Goal: Transaction & Acquisition: Purchase product/service

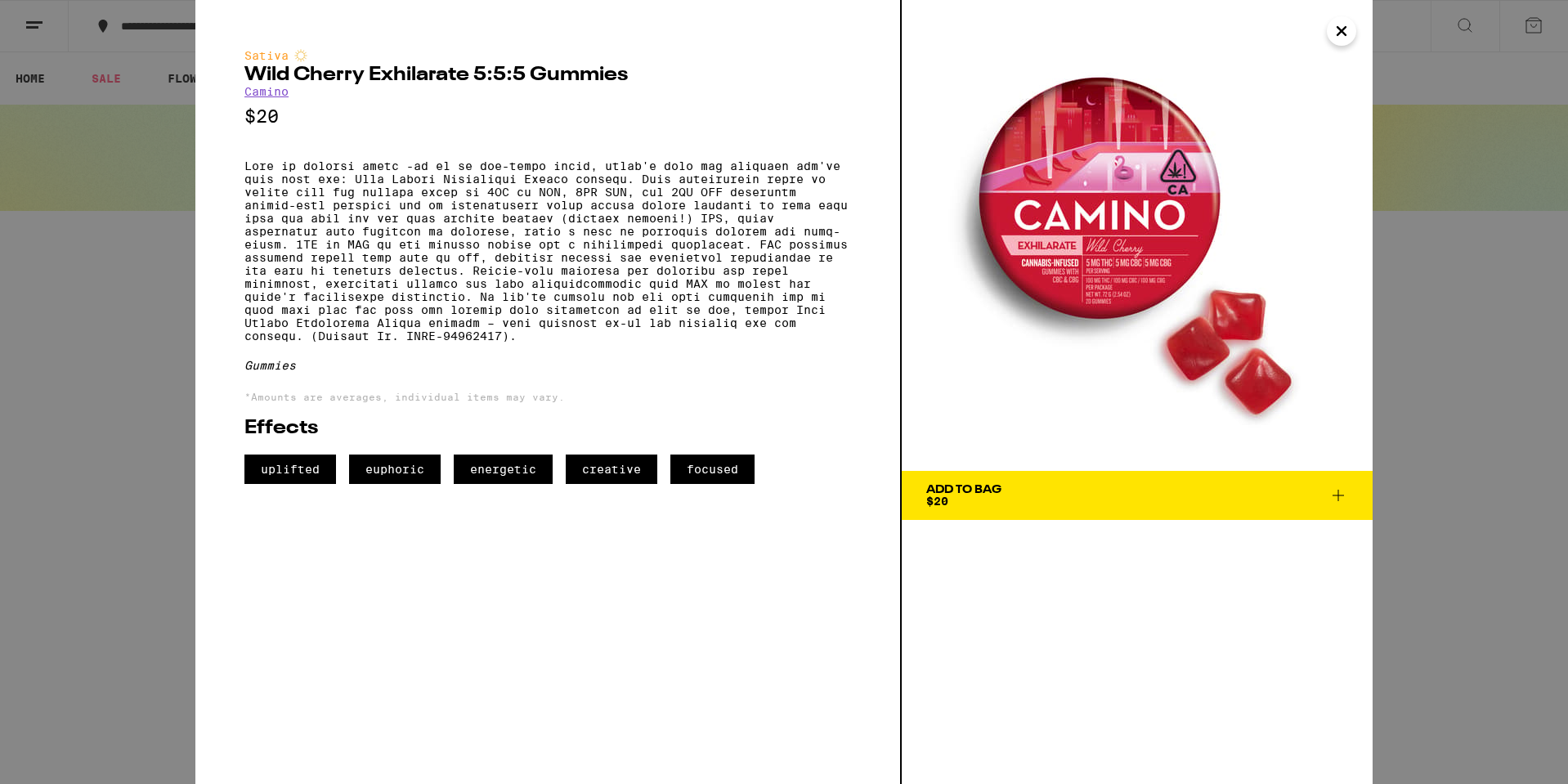
scroll to position [0, 1946]
click at [1352, 35] on button "Close" at bounding box center [1342, 31] width 29 height 29
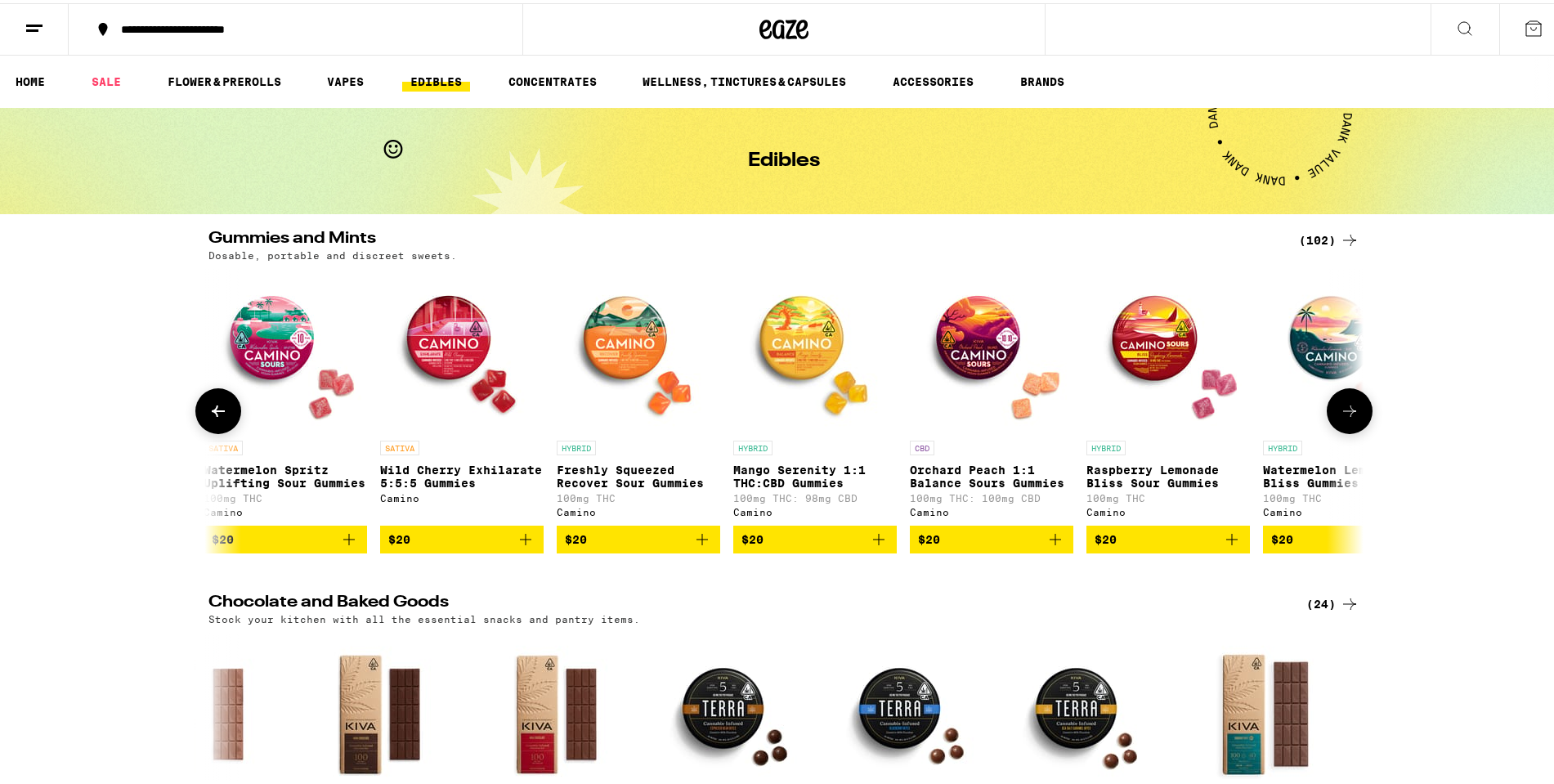
click at [785, 322] on img "Open page for Mango Serenity 1:1 THC:CBD Gummies from Camino" at bounding box center [814, 347] width 163 height 163
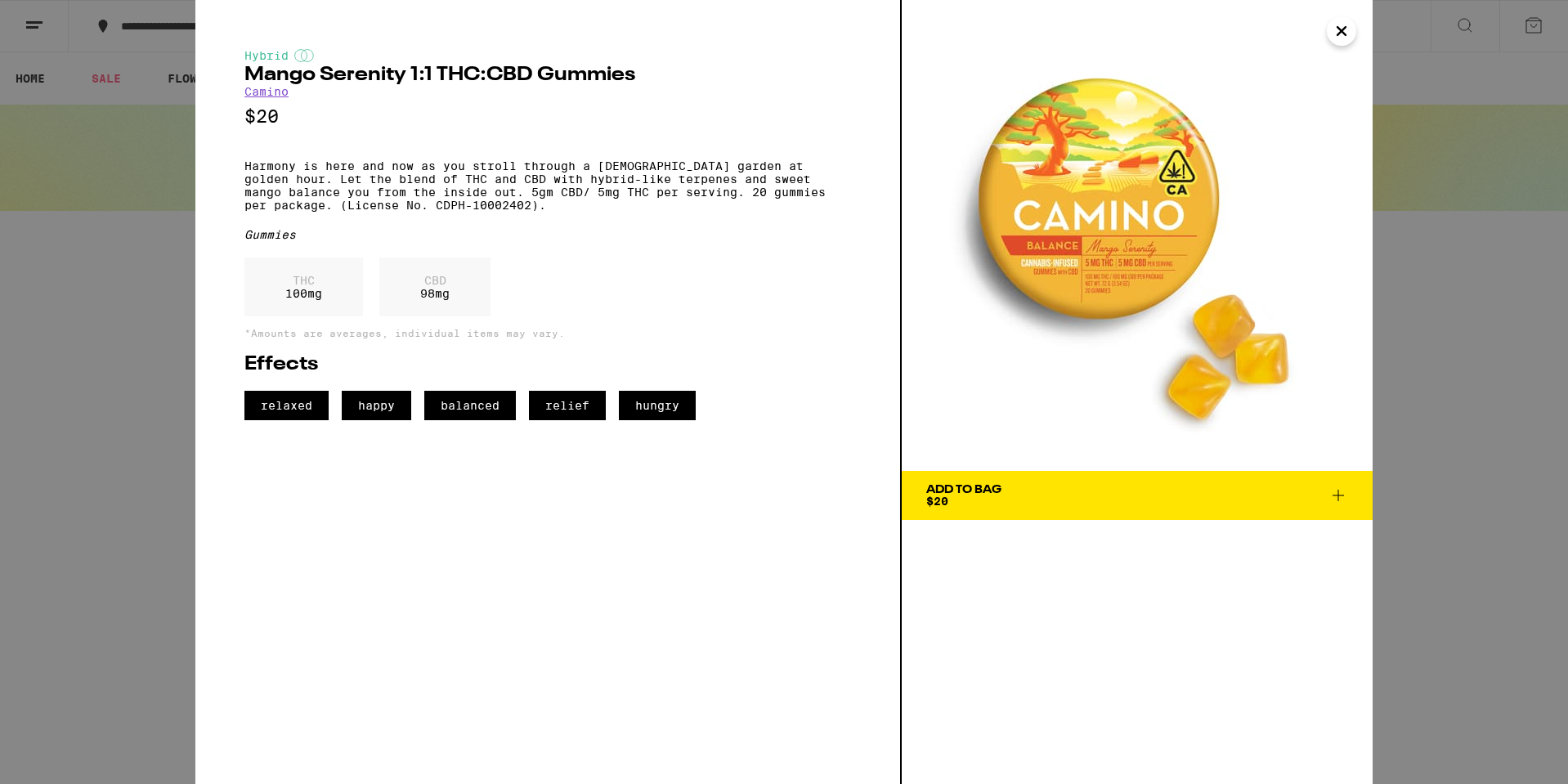
drag, startPoint x: 1340, startPoint y: 33, endPoint x: 1292, endPoint y: 82, distance: 68.6
click at [1339, 34] on icon "Close" at bounding box center [1342, 31] width 8 height 8
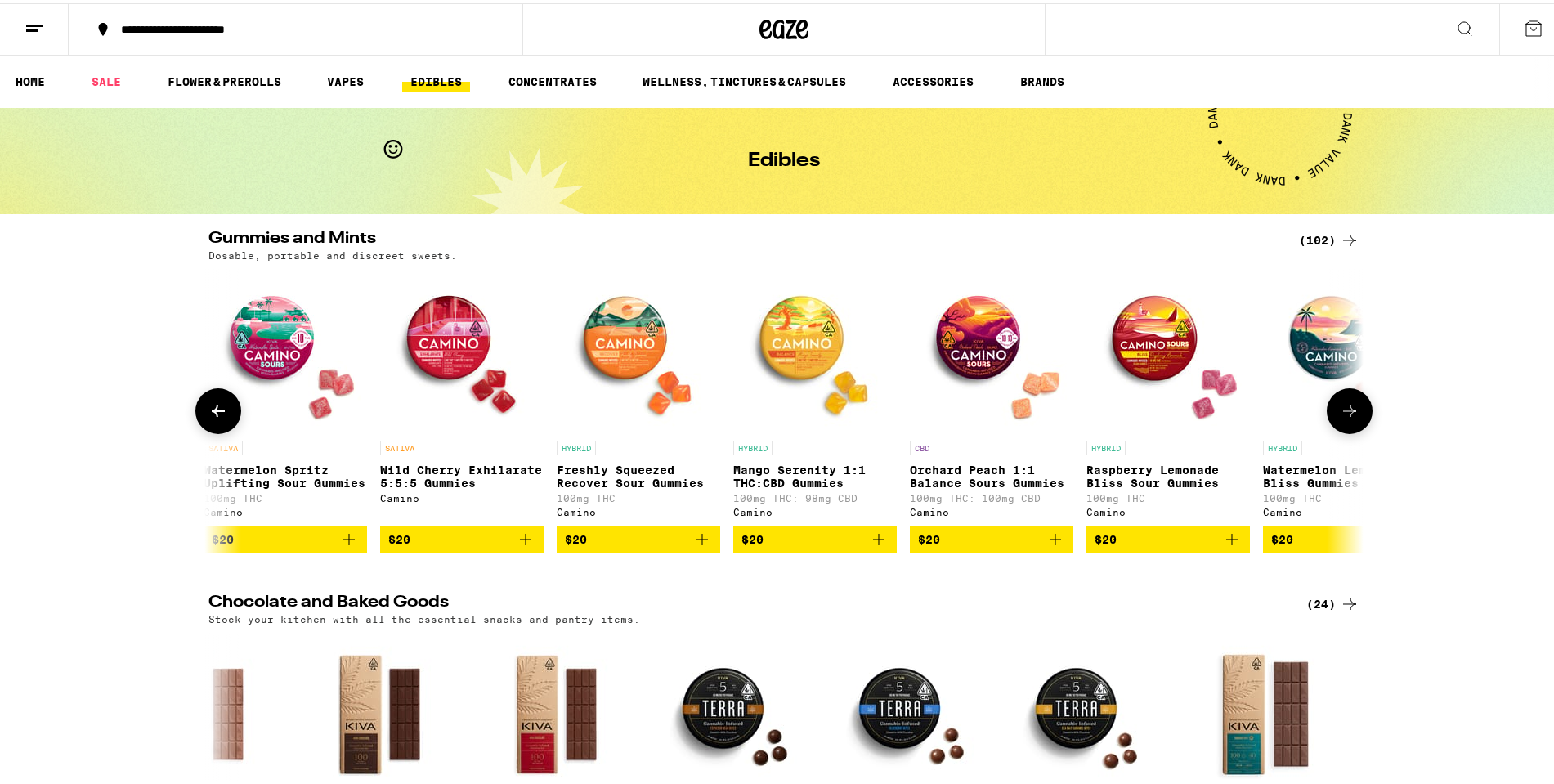
click at [607, 336] on img "Open page for Freshly Squeezed Recover Sour Gummies from Camino" at bounding box center [638, 347] width 163 height 163
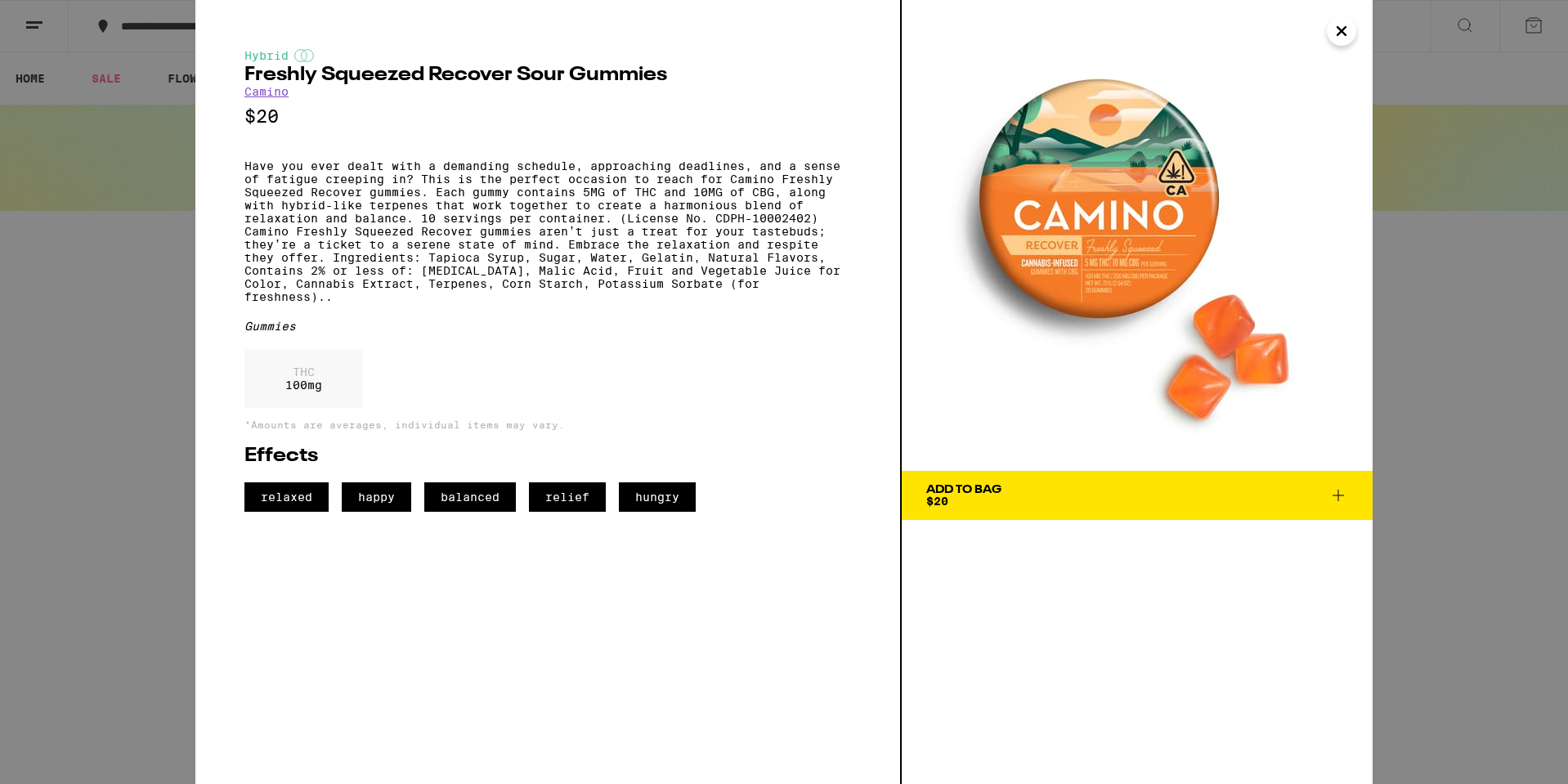
click at [1336, 39] on icon "Close" at bounding box center [1341, 30] width 19 height 24
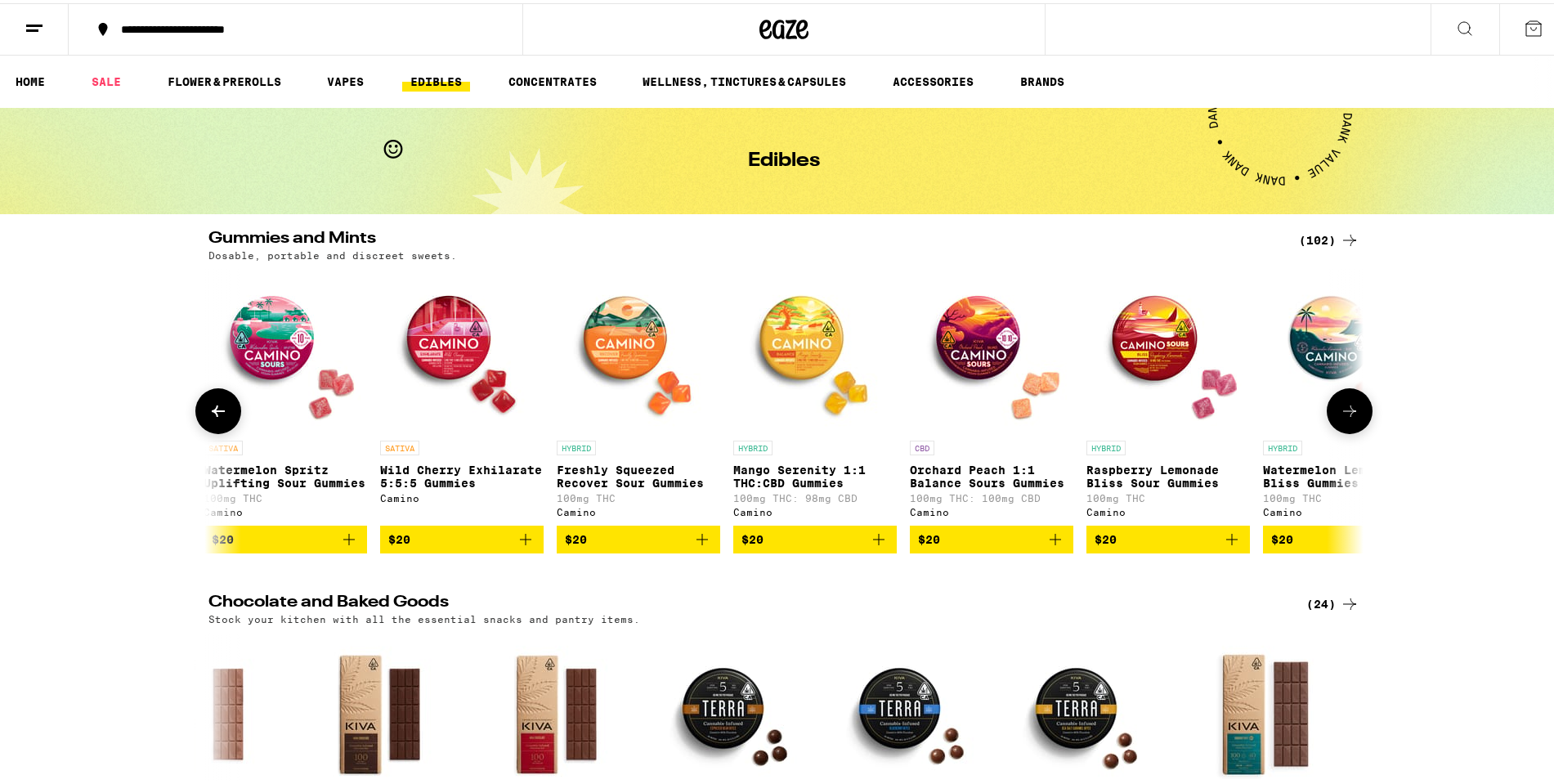
click at [1344, 414] on icon at bounding box center [1350, 408] width 13 height 12
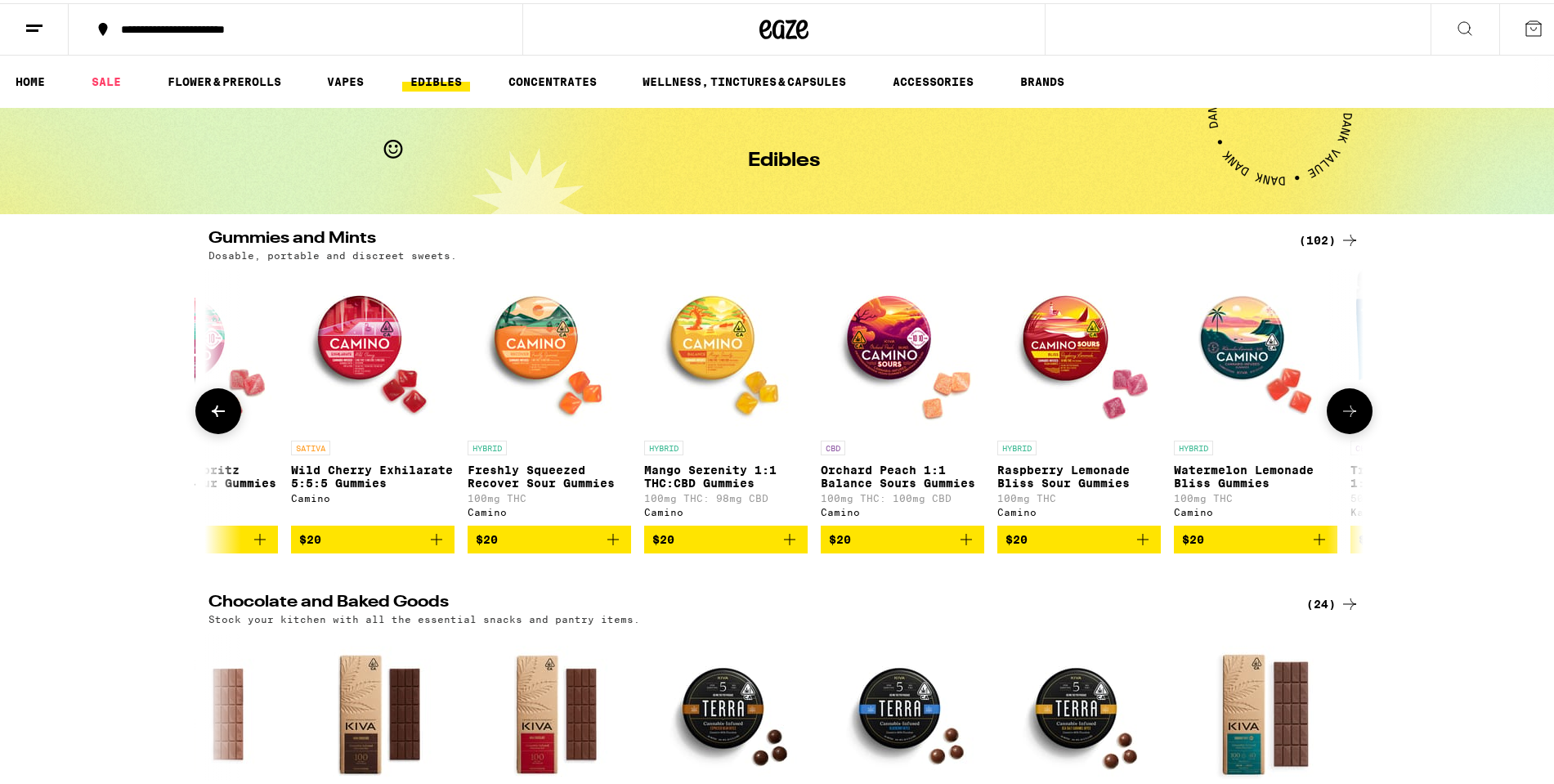
click at [1344, 414] on icon at bounding box center [1350, 408] width 13 height 12
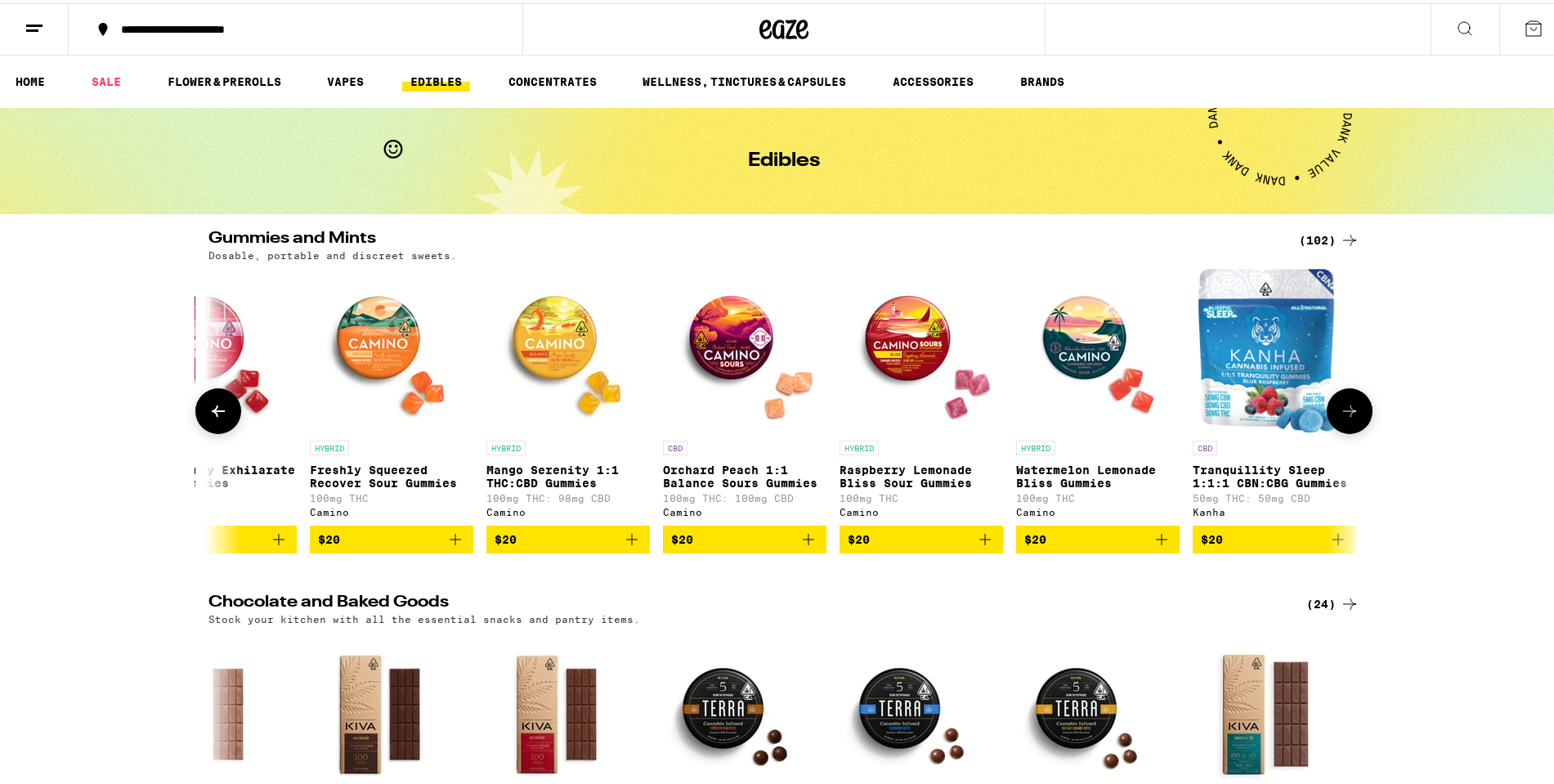
click at [1344, 414] on icon at bounding box center [1350, 408] width 13 height 12
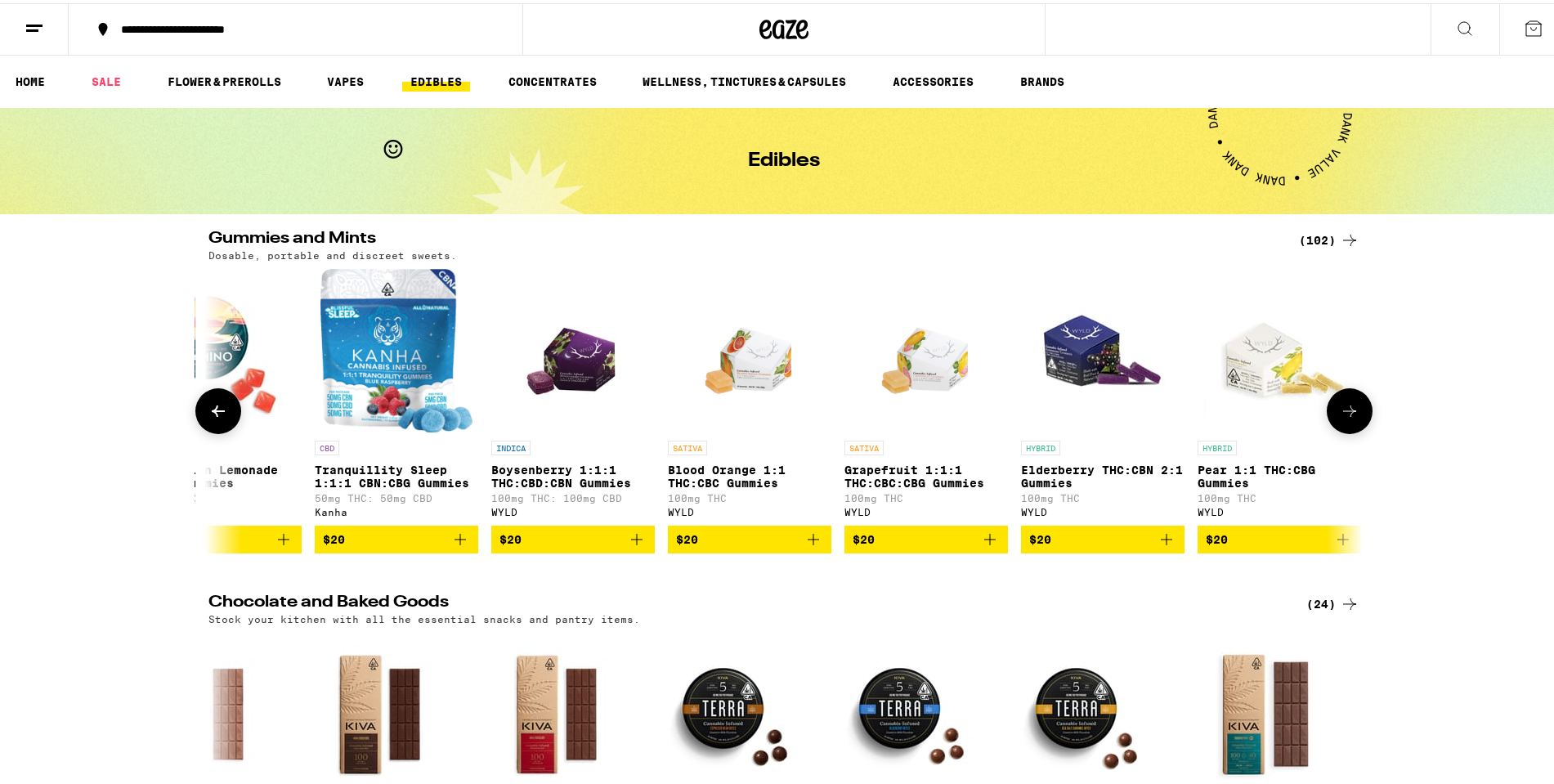
scroll to position [0, 11839]
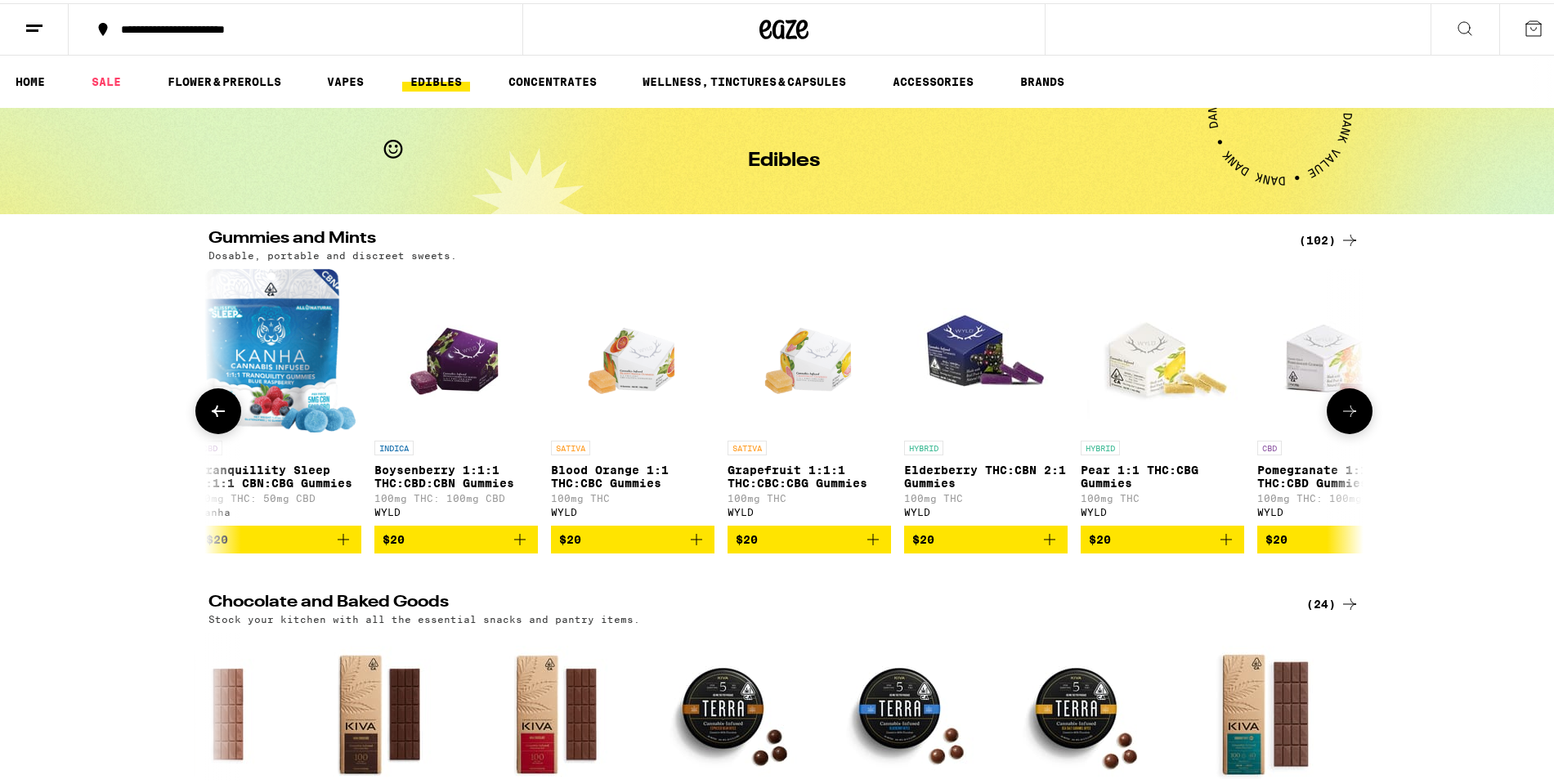
click at [206, 400] on button at bounding box center [218, 408] width 46 height 46
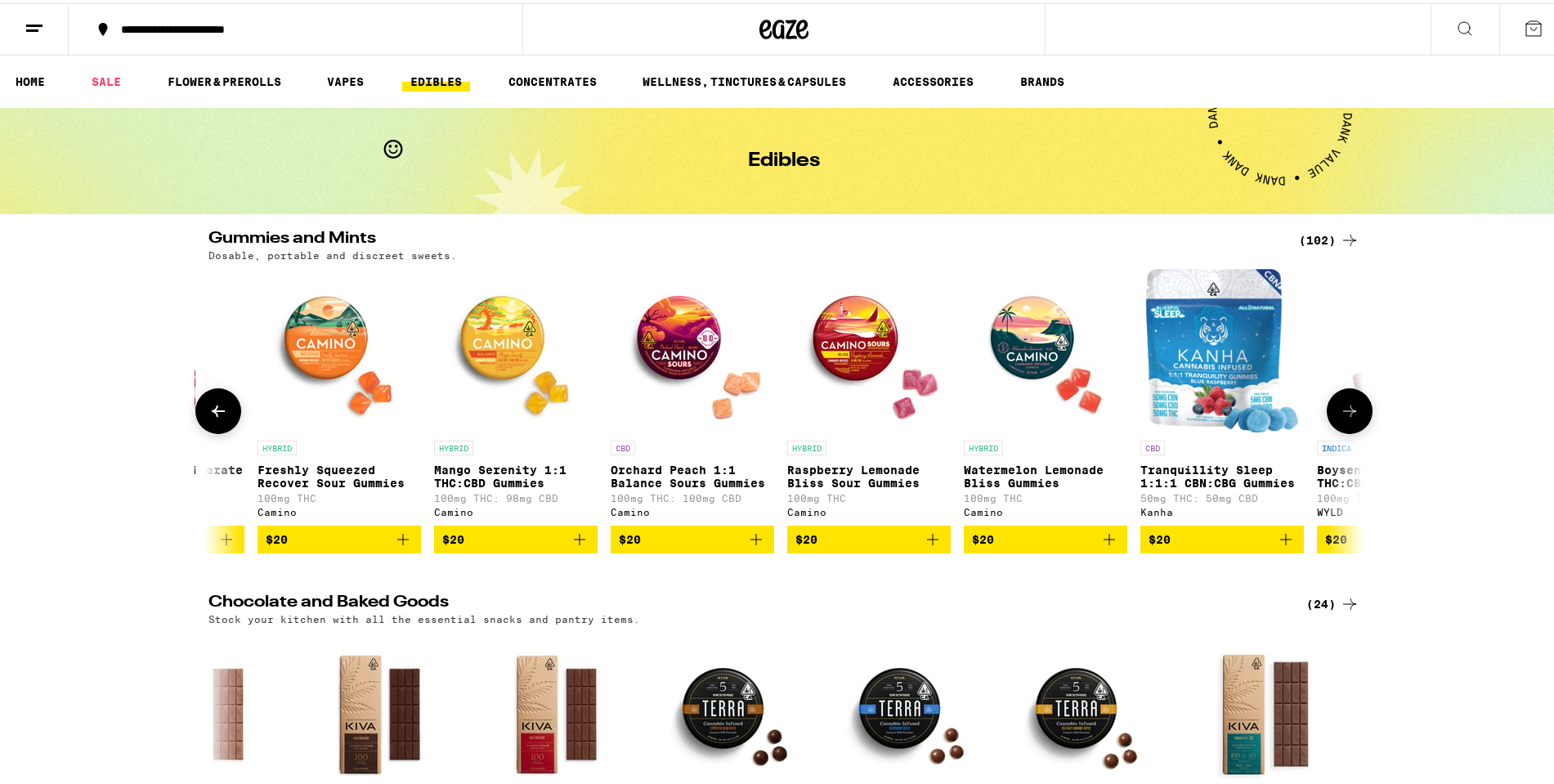
scroll to position [0, 10866]
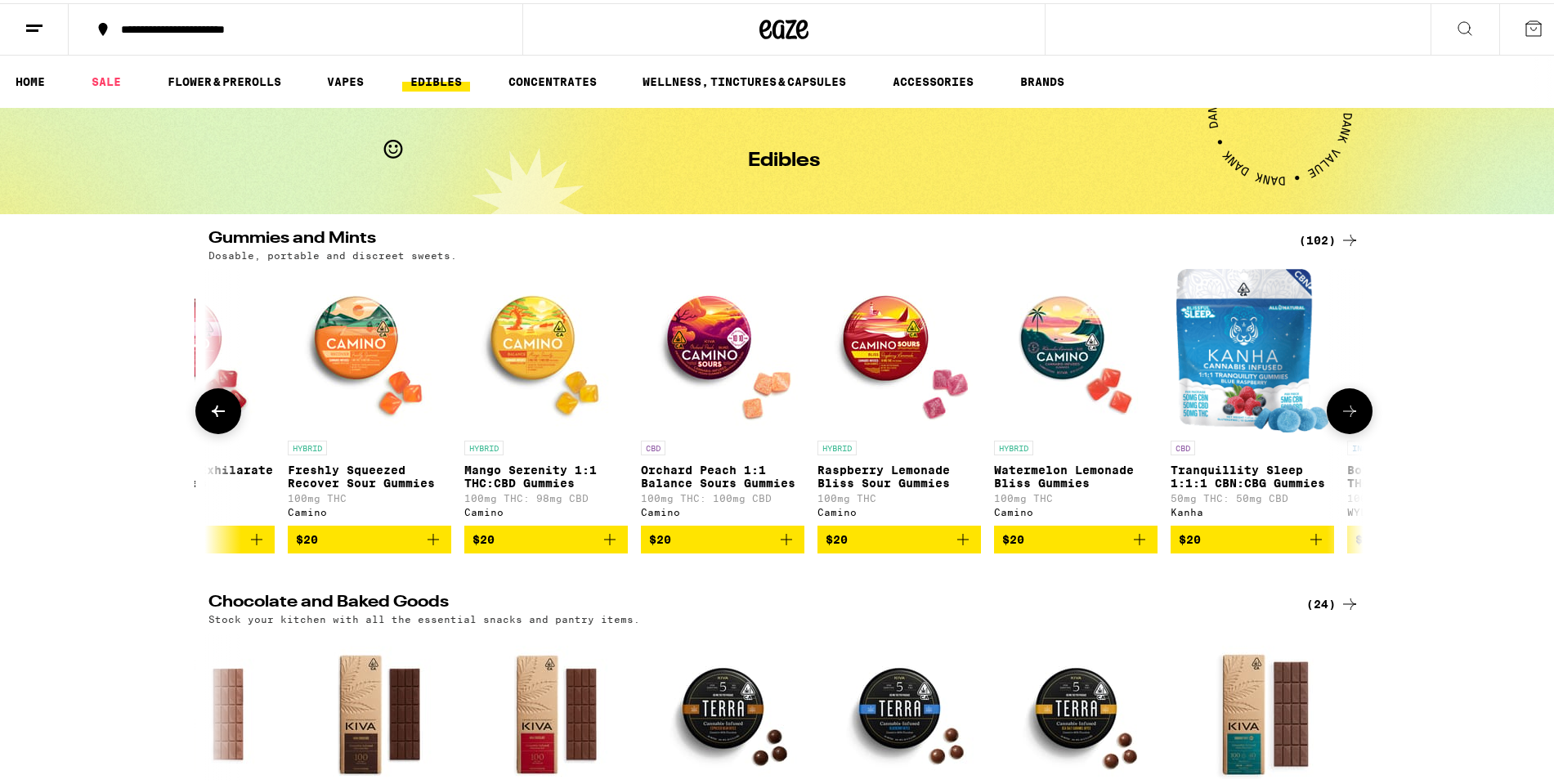
click at [218, 395] on button at bounding box center [218, 408] width 46 height 46
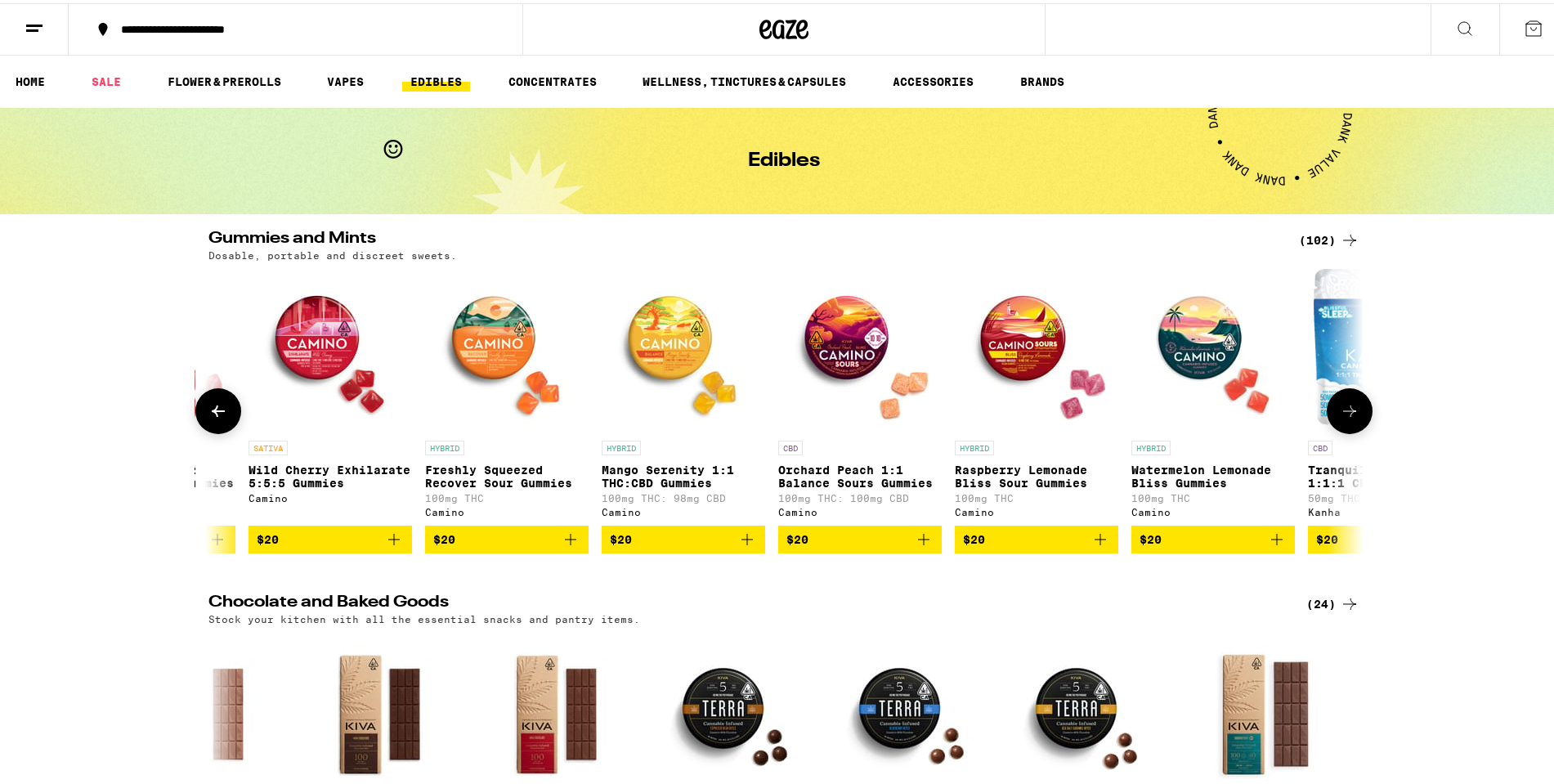
click at [218, 395] on button at bounding box center [218, 408] width 46 height 46
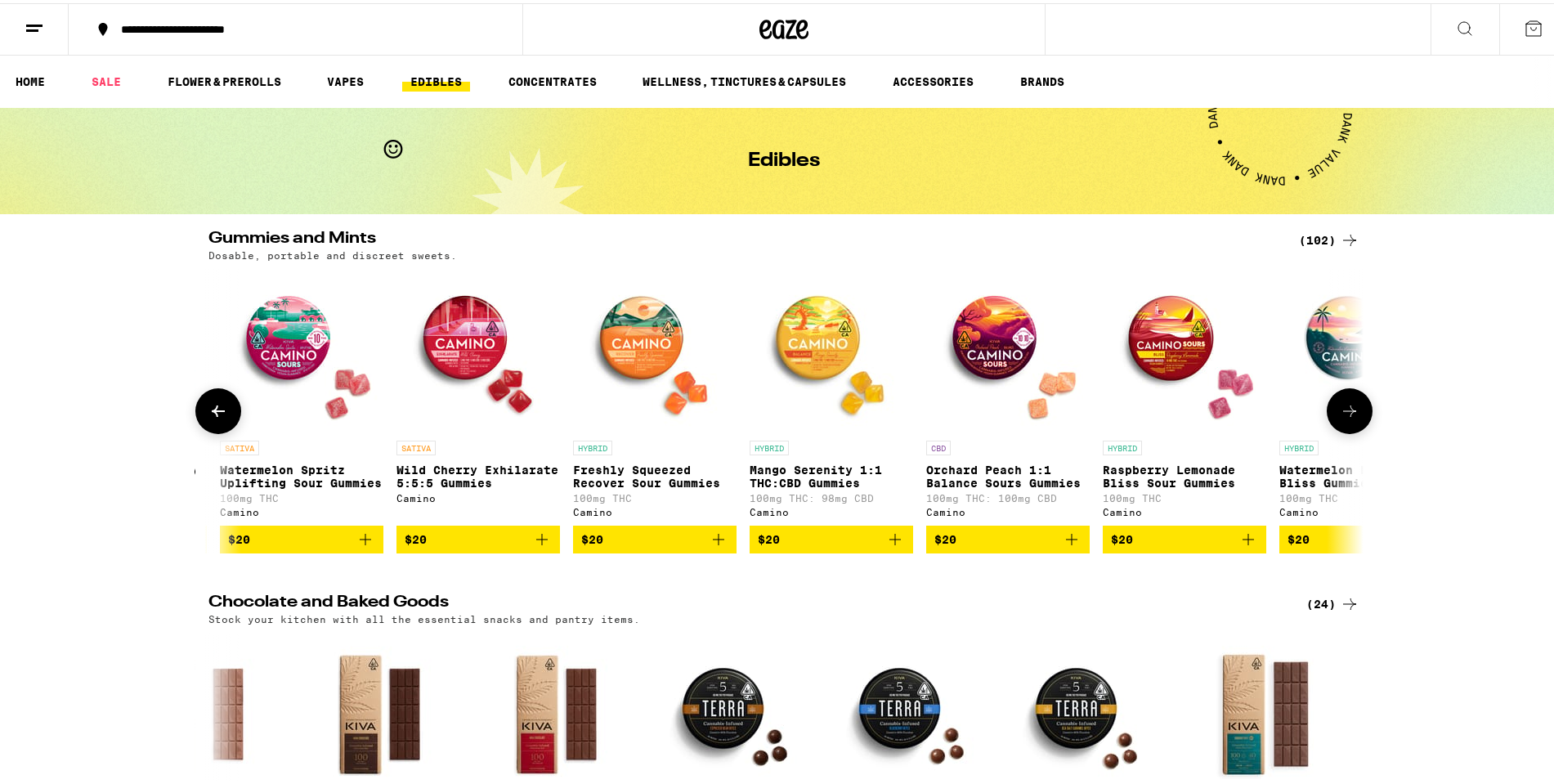
click at [218, 395] on button at bounding box center [218, 408] width 46 height 46
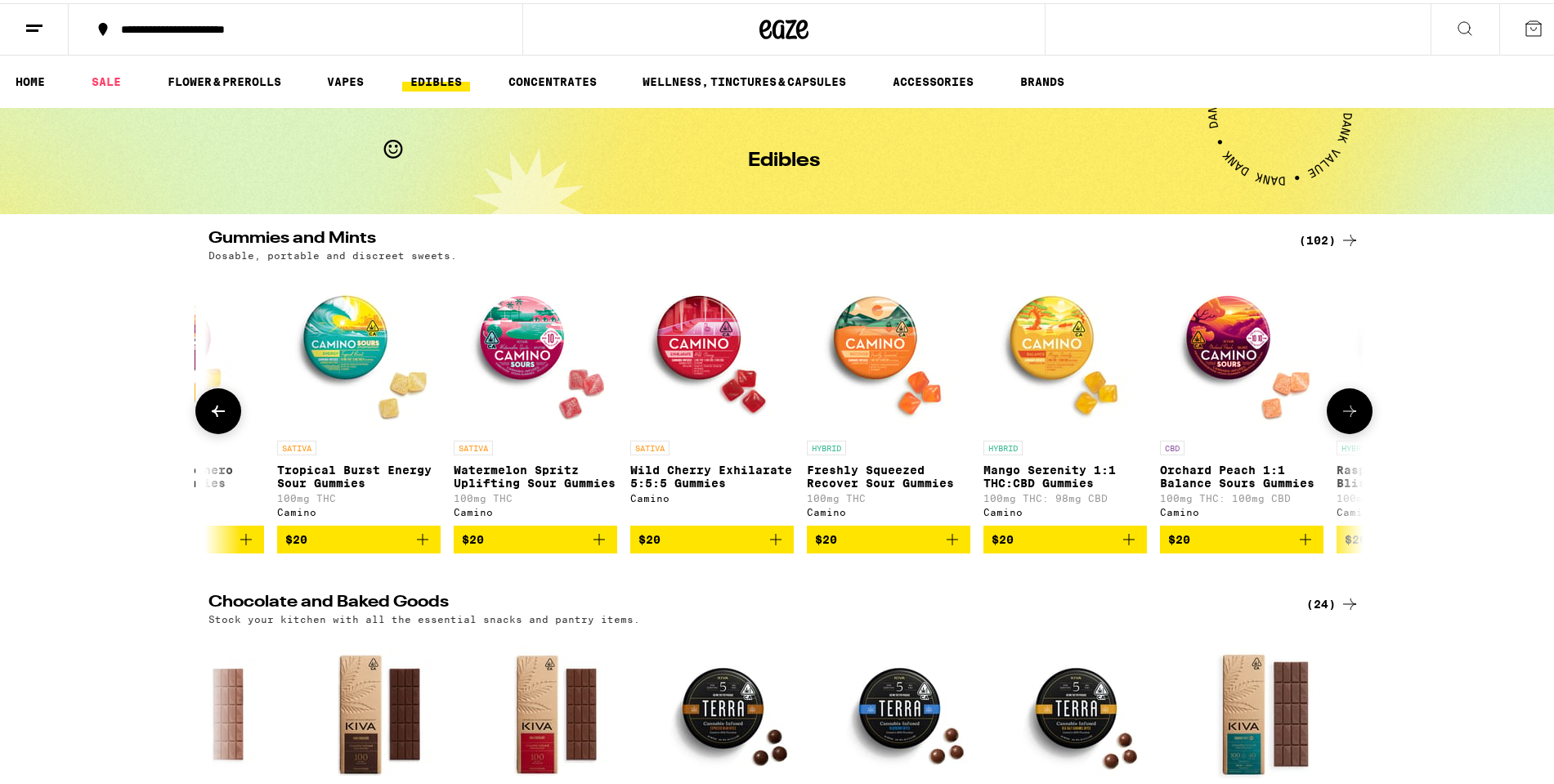
click at [218, 396] on button at bounding box center [218, 408] width 46 height 46
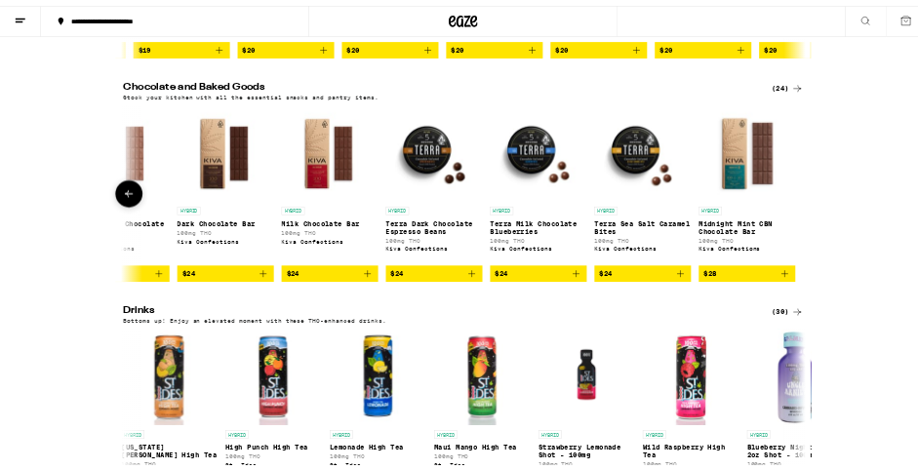
scroll to position [0, 0]
